Goal: Find specific page/section: Find specific page/section

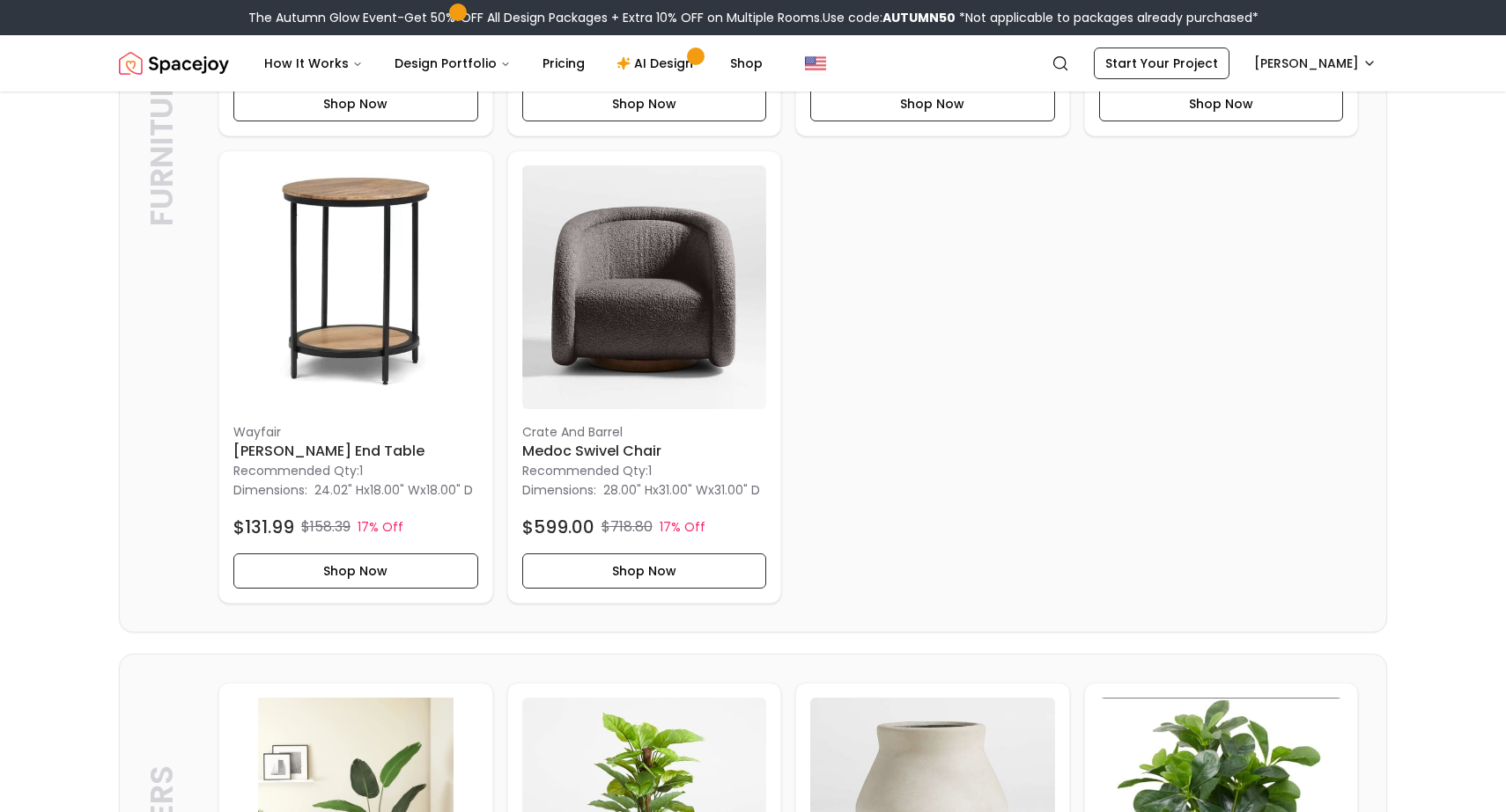
scroll to position [291, 0]
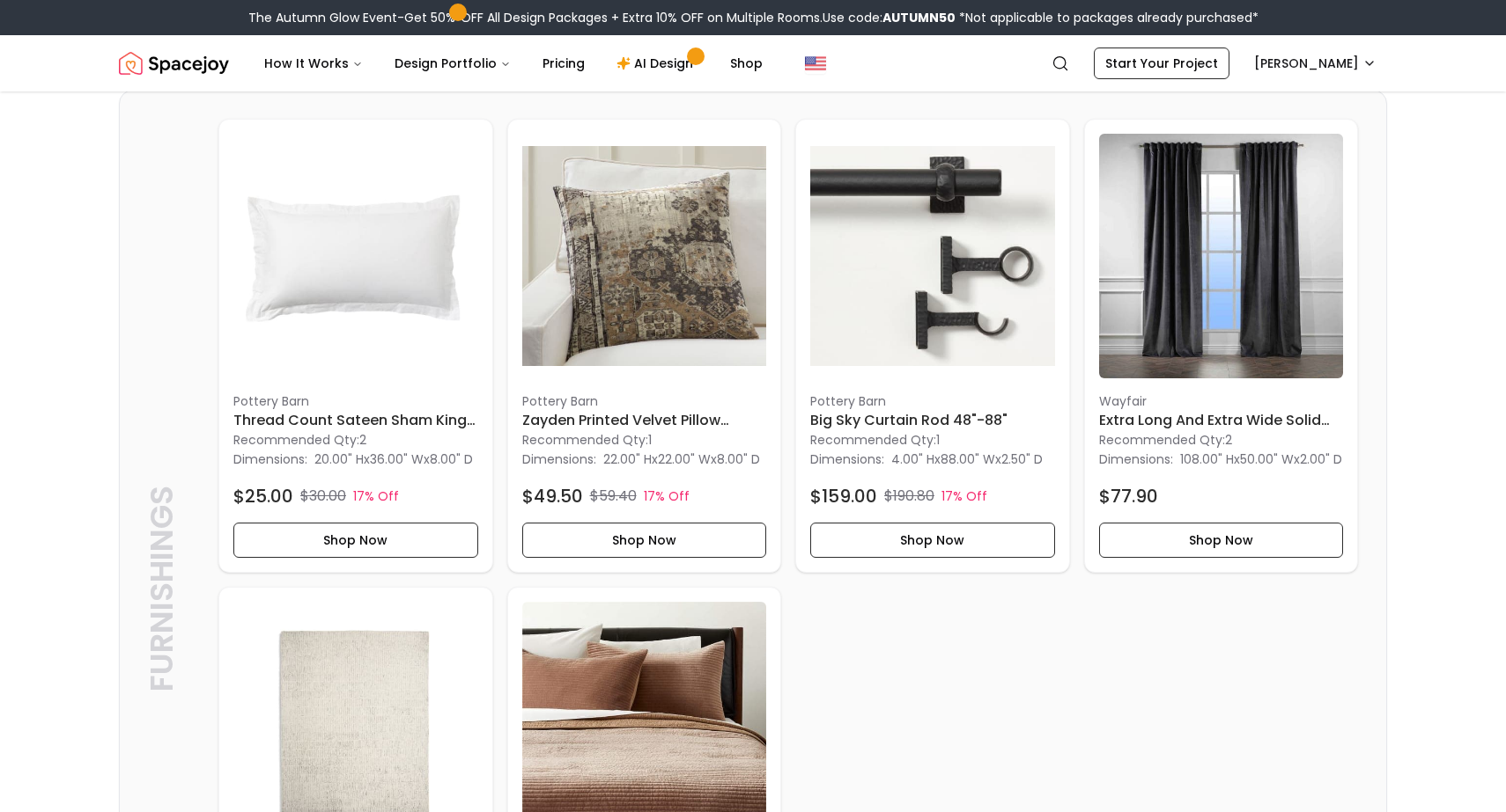
scroll to position [308, 0]
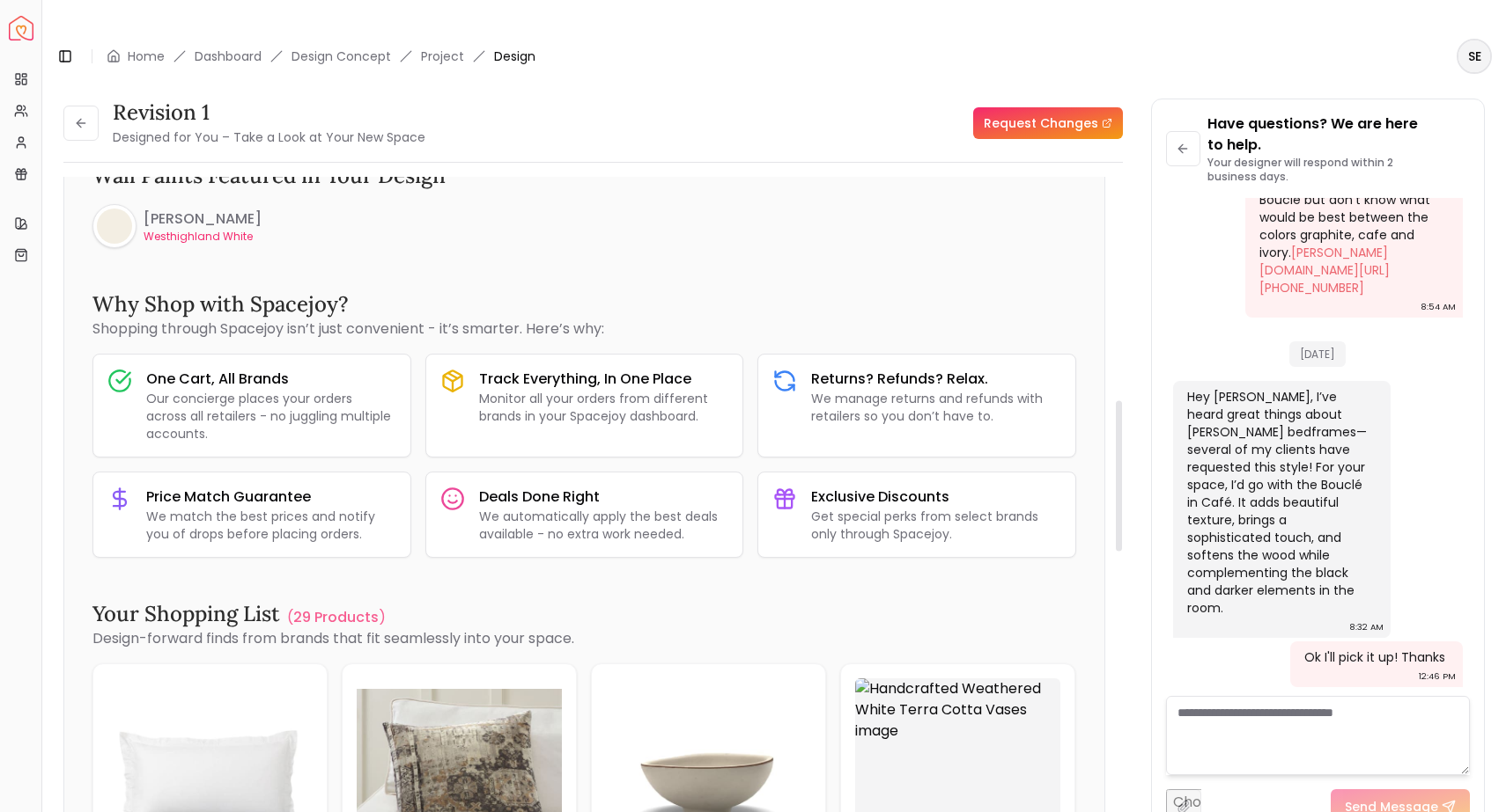
scroll to position [1286, 0]
